Goal: Navigation & Orientation: Find specific page/section

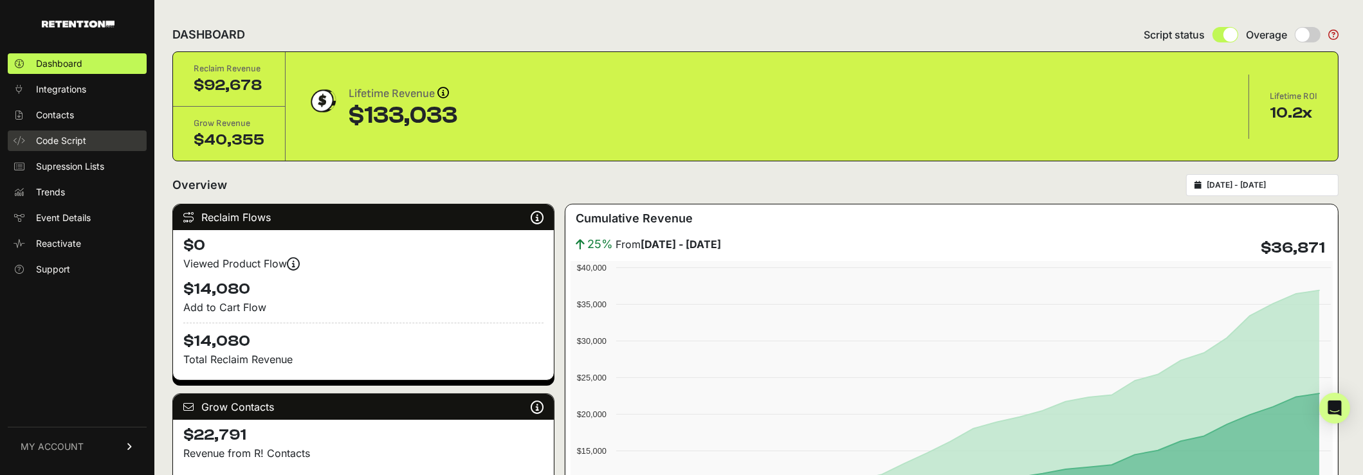
click at [76, 147] on span "Code Script" at bounding box center [61, 140] width 50 height 13
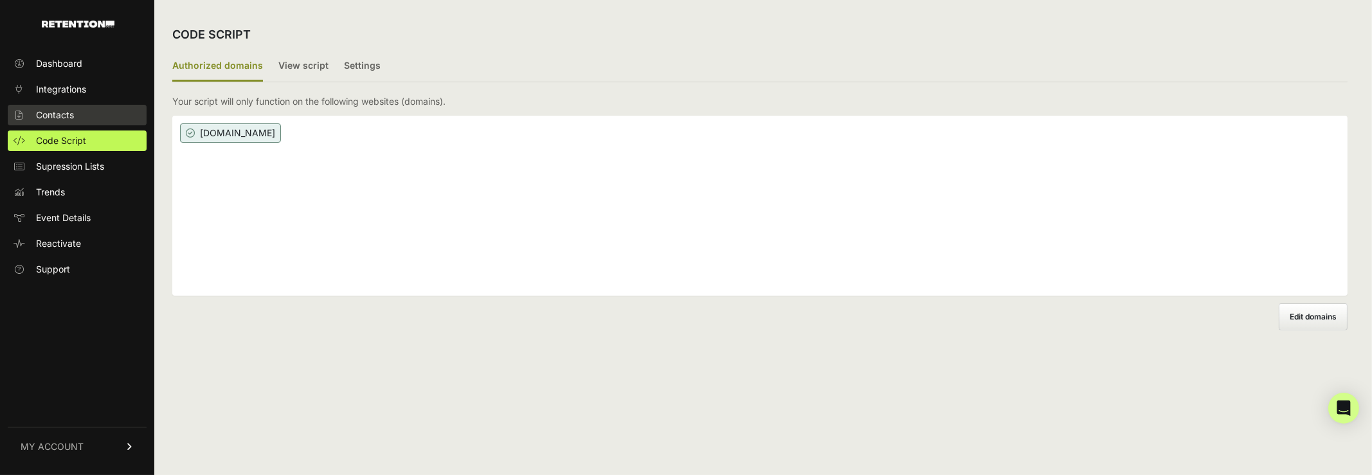
click at [80, 119] on link "Contacts" at bounding box center [77, 115] width 139 height 21
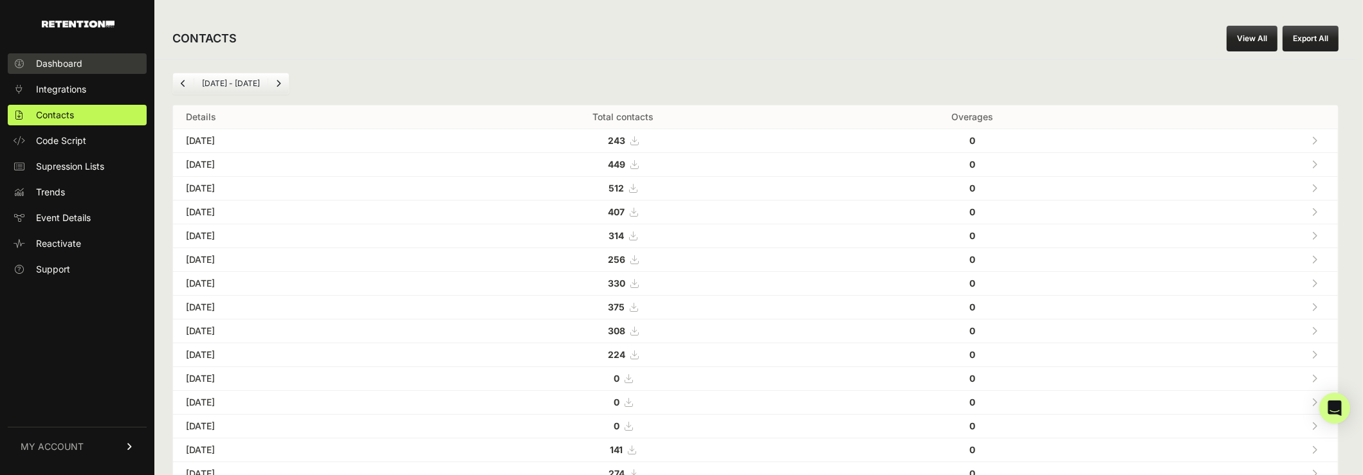
click at [87, 65] on link "Dashboard" at bounding box center [77, 63] width 139 height 21
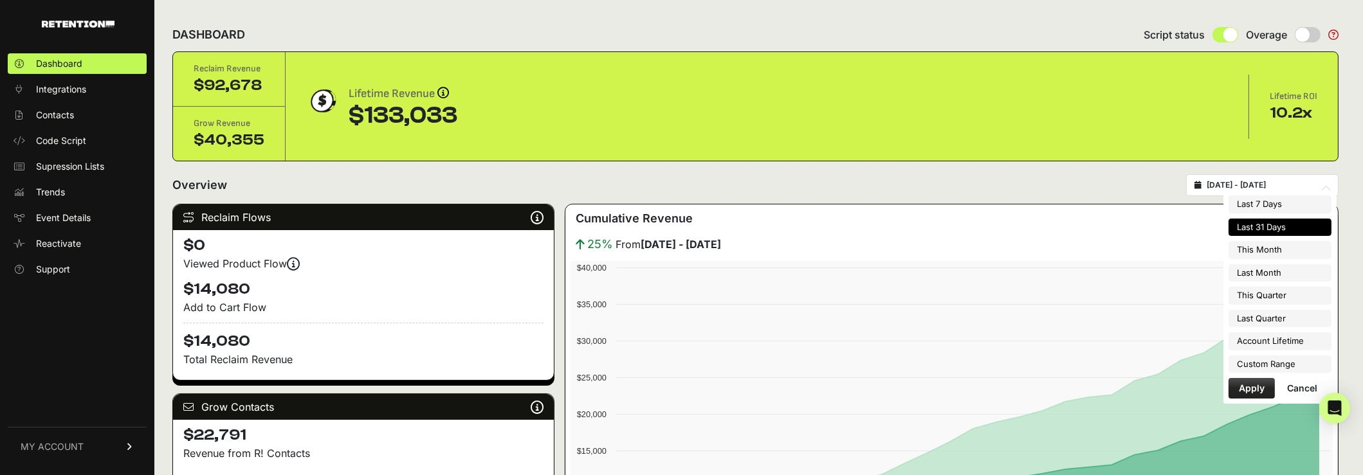
click at [1289, 181] on input "[DATE] - [DATE]" at bounding box center [1267, 185] width 123 height 10
click at [1269, 226] on li "Last 31 Days" at bounding box center [1279, 228] width 103 height 18
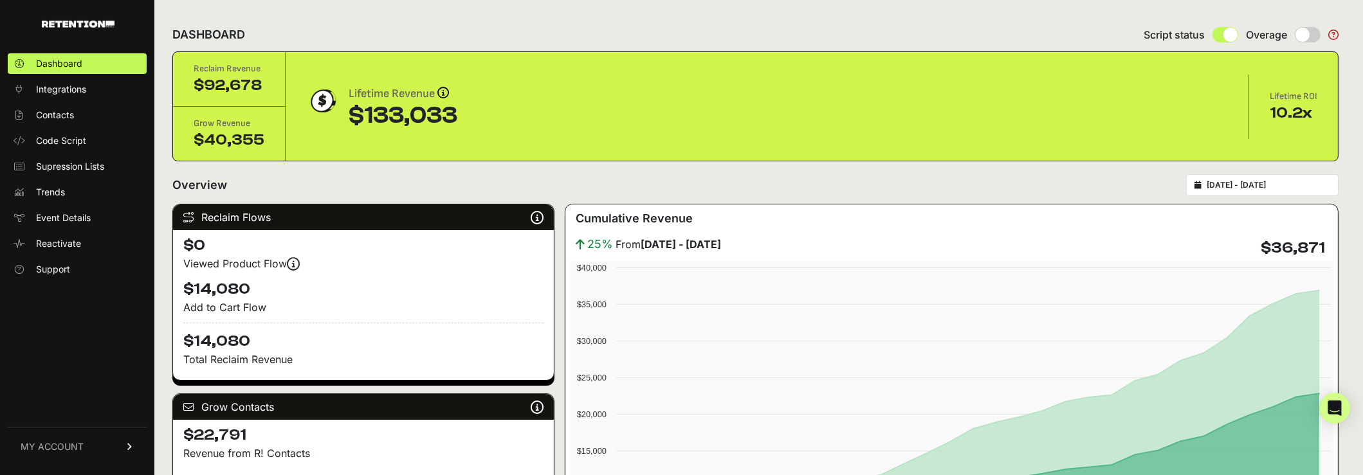
click at [1122, 188] on div "Overview [DATE] - [DATE]" at bounding box center [755, 185] width 1166 height 22
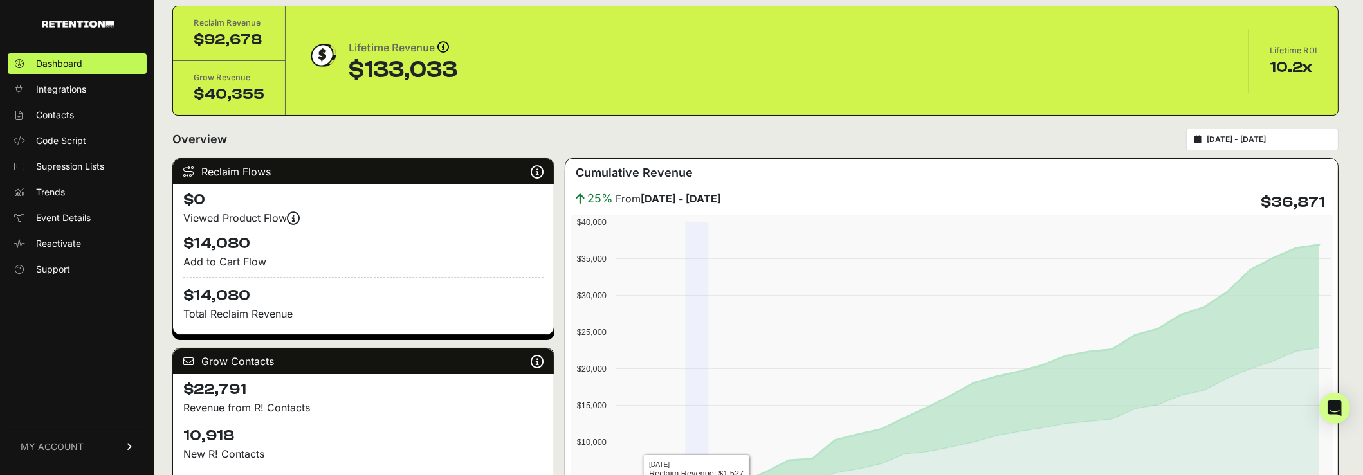
scroll to position [64, 0]
